Goal: Task Accomplishment & Management: Complete application form

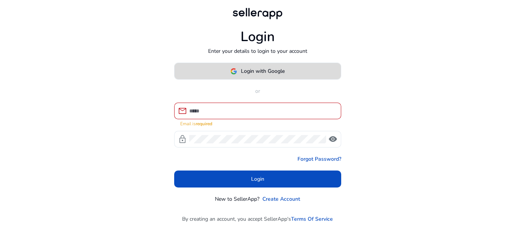
click at [257, 75] on span "Login with Google" at bounding box center [263, 71] width 44 height 8
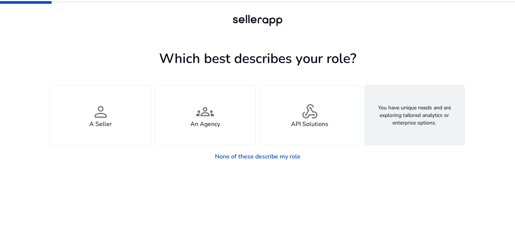
click at [437, 128] on h4 "Looking for Custom Solutions" at bounding box center [414, 124] width 81 height 7
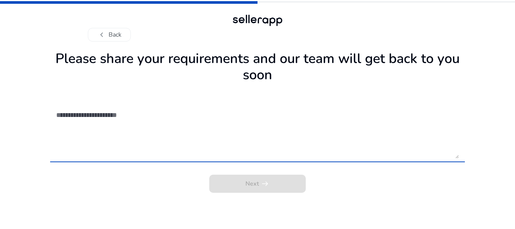
click at [212, 144] on textarea at bounding box center [257, 132] width 403 height 54
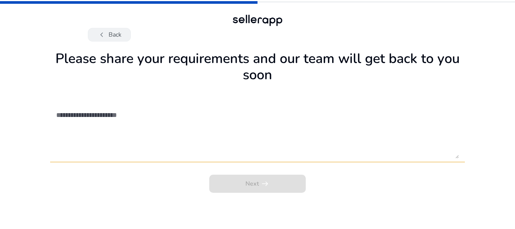
click at [107, 36] on button "chevron_left Back" at bounding box center [109, 35] width 43 height 14
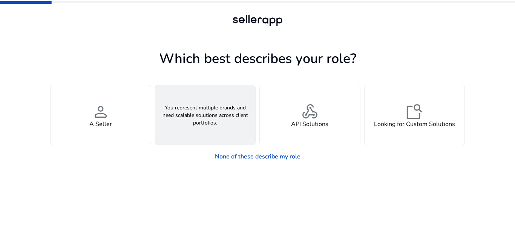
click at [227, 118] on div "groups An Agency" at bounding box center [205, 115] width 100 height 60
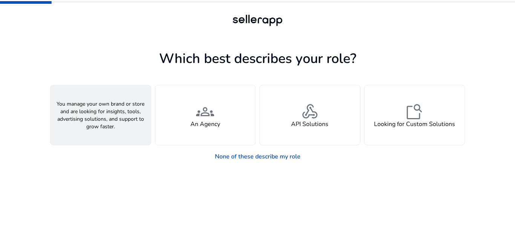
click at [89, 124] on h4 "A Seller" at bounding box center [100, 124] width 23 height 7
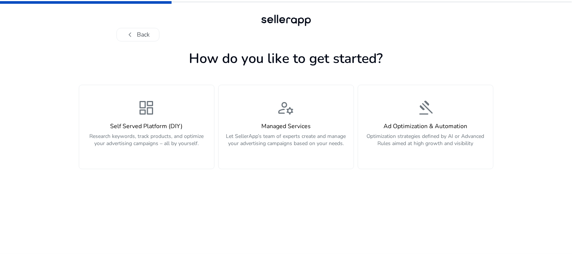
click at [514, 94] on div "chevron_left Back How do you like to get started? dashboard Self Served Platfor…" at bounding box center [286, 127] width 572 height 254
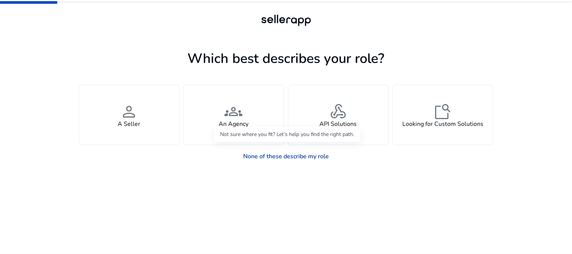
click at [255, 151] on link "None of these describe my role" at bounding box center [286, 156] width 98 height 15
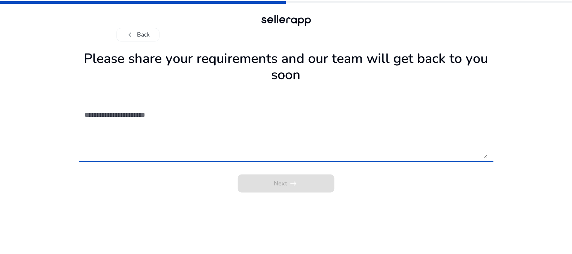
click at [185, 121] on textarea at bounding box center [286, 132] width 403 height 54
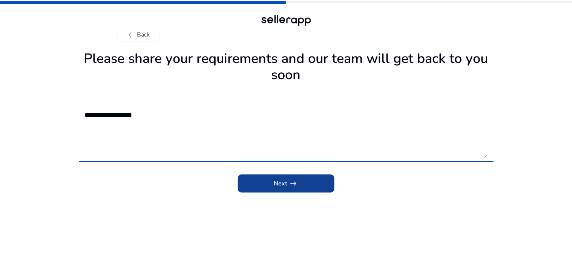
type textarea "**********"
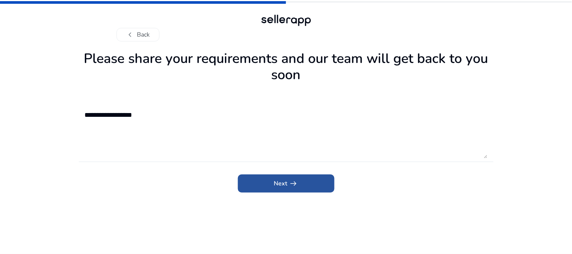
click at [278, 181] on span "Next arrow_right_alt" at bounding box center [286, 183] width 24 height 9
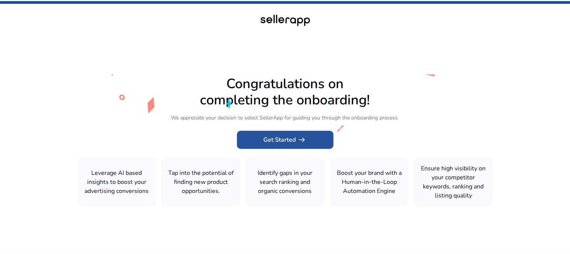
click at [284, 142] on span "Get Started arrow_right_alt" at bounding box center [284, 139] width 43 height 9
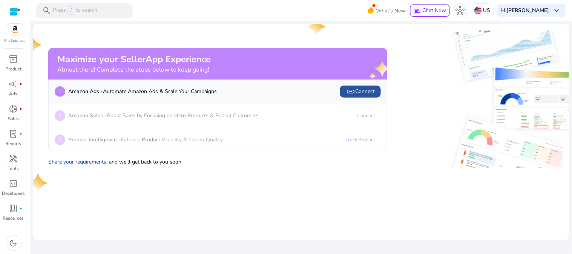
click at [352, 92] on span "link" at bounding box center [350, 91] width 9 height 9
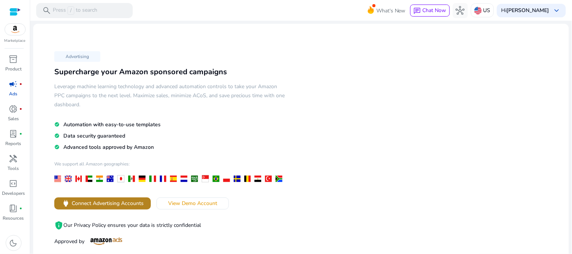
click at [107, 204] on span "Connect Advertising Accounts" at bounding box center [108, 203] width 72 height 8
